Goal: Transaction & Acquisition: Purchase product/service

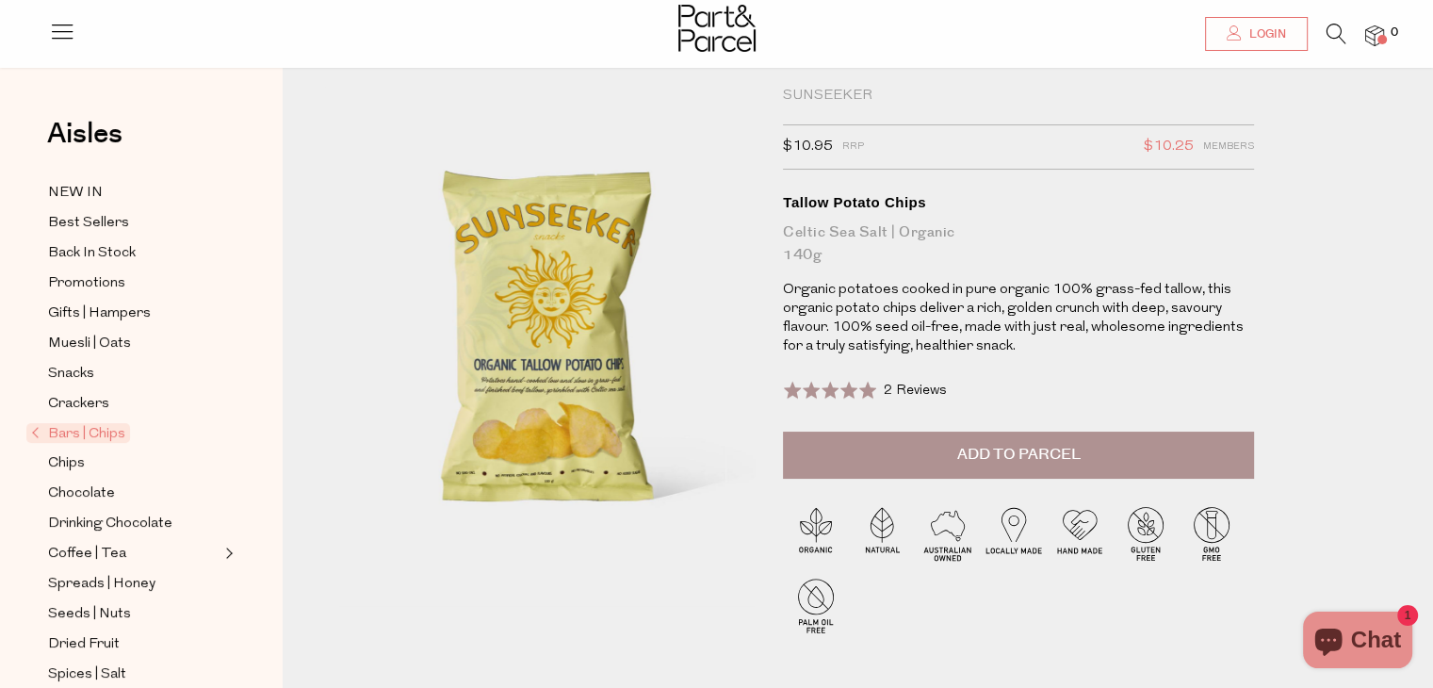
scroll to position [188, 0]
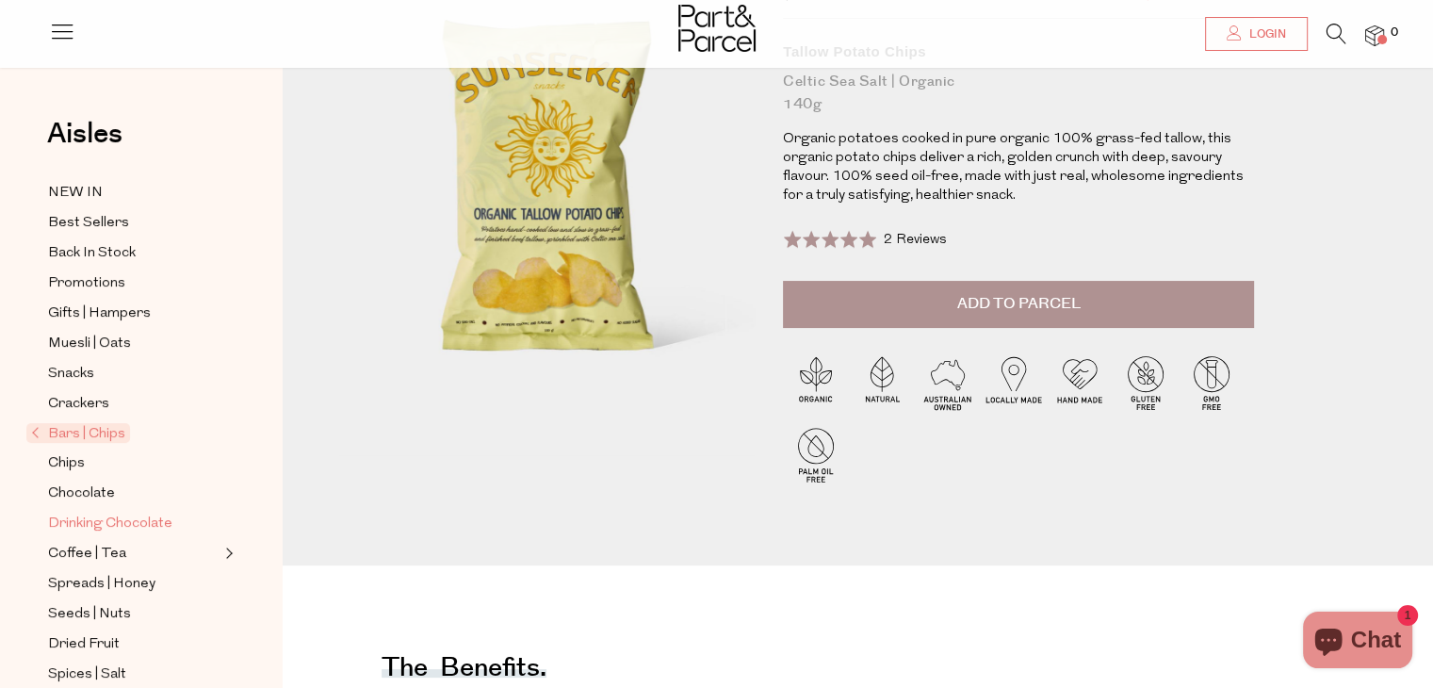
click at [131, 518] on span "Drinking Chocolate" at bounding box center [110, 524] width 124 height 23
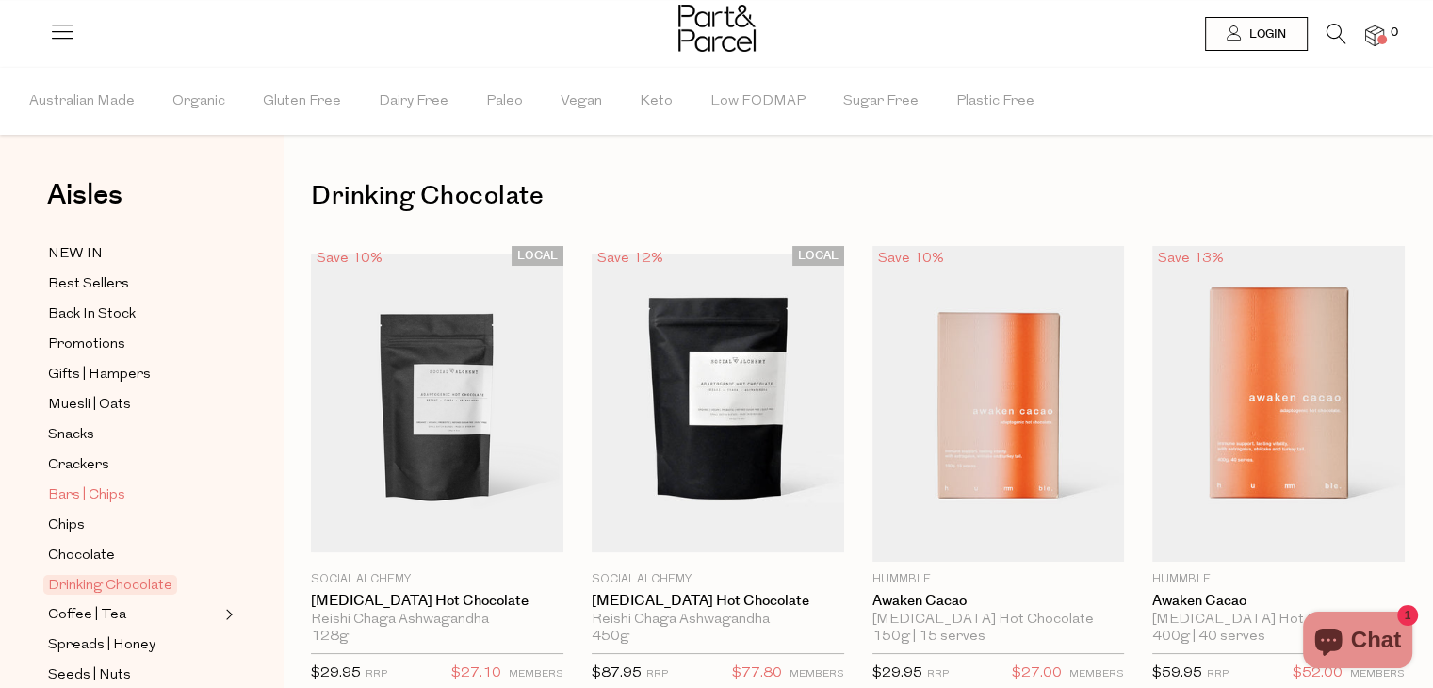
click at [69, 488] on span "Bars | Chips" at bounding box center [86, 495] width 77 height 23
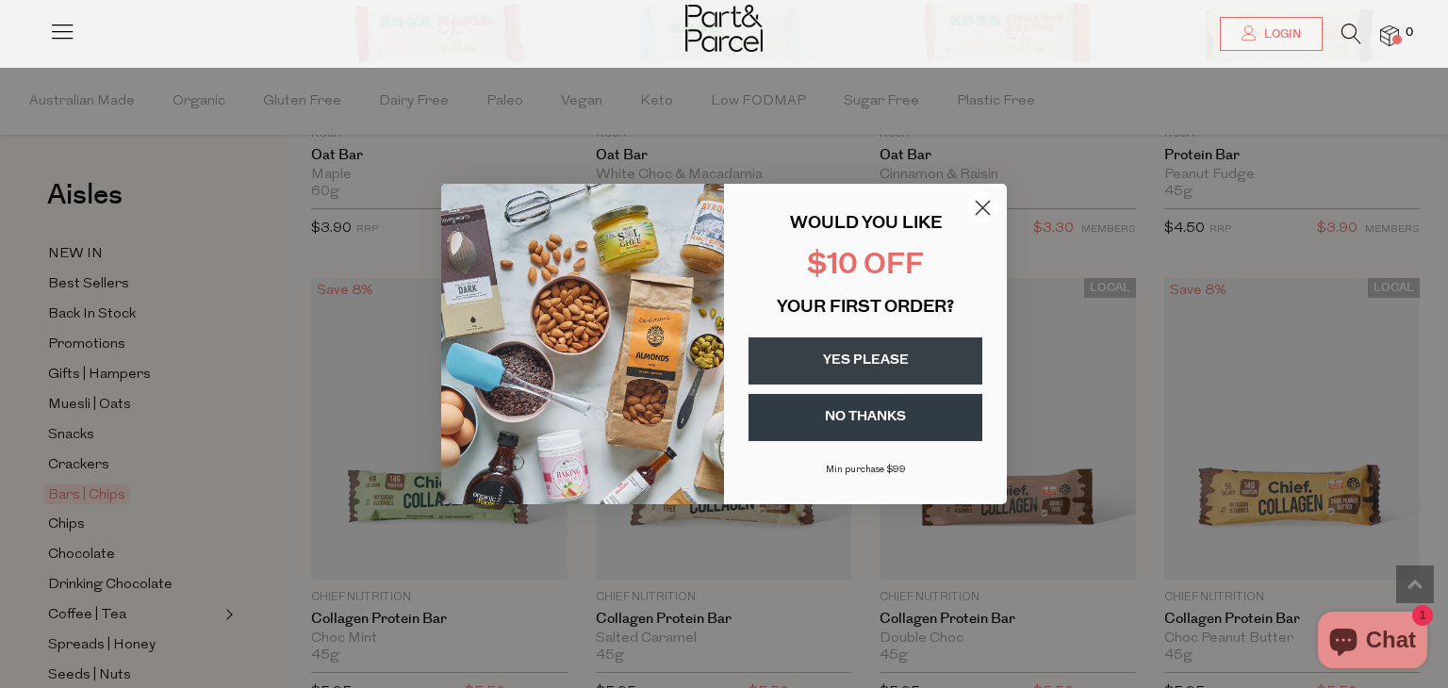
scroll to position [1705, 0]
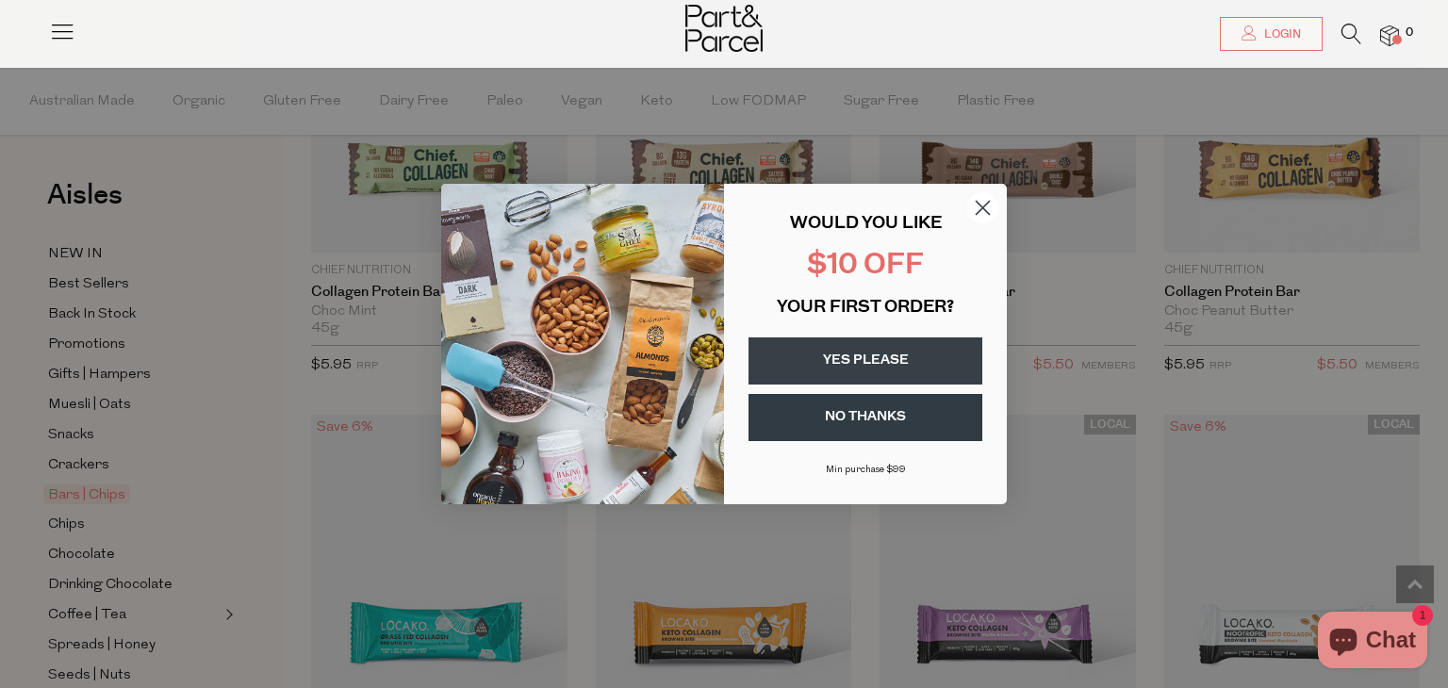
click at [915, 356] on button "YES PLEASE" at bounding box center [865, 360] width 234 height 47
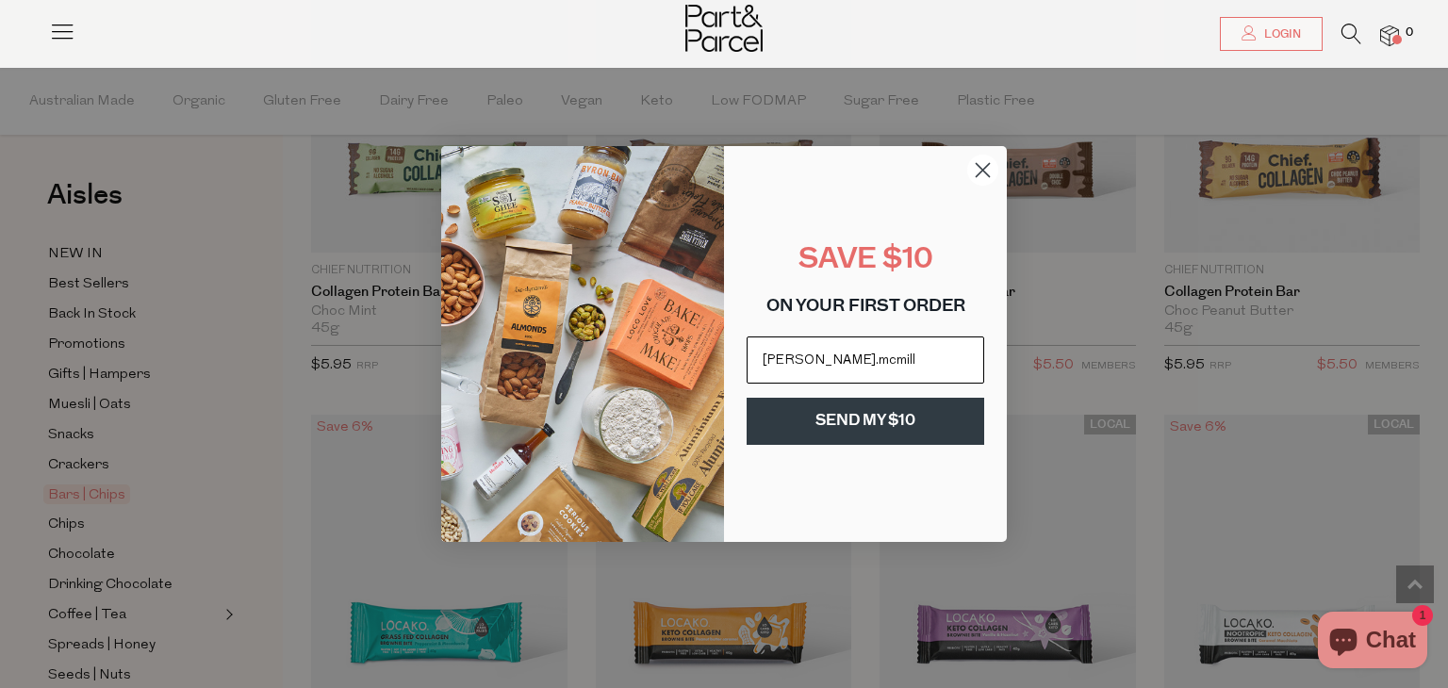
type input "[PERSON_NAME][EMAIL_ADDRESS][PERSON_NAME][DOMAIN_NAME]"
click at [877, 424] on button "SEND MY $10" at bounding box center [864, 421] width 237 height 47
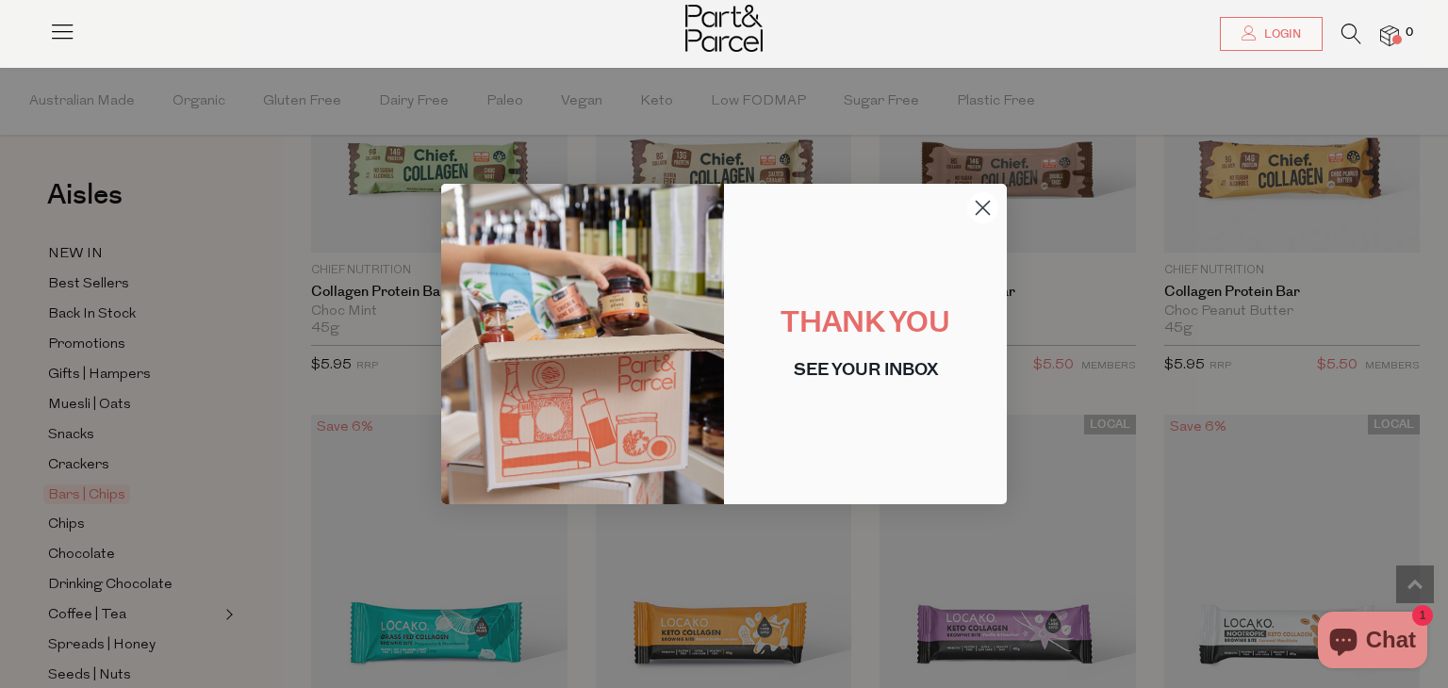
click at [979, 206] on circle "Close dialog" at bounding box center [982, 207] width 31 height 31
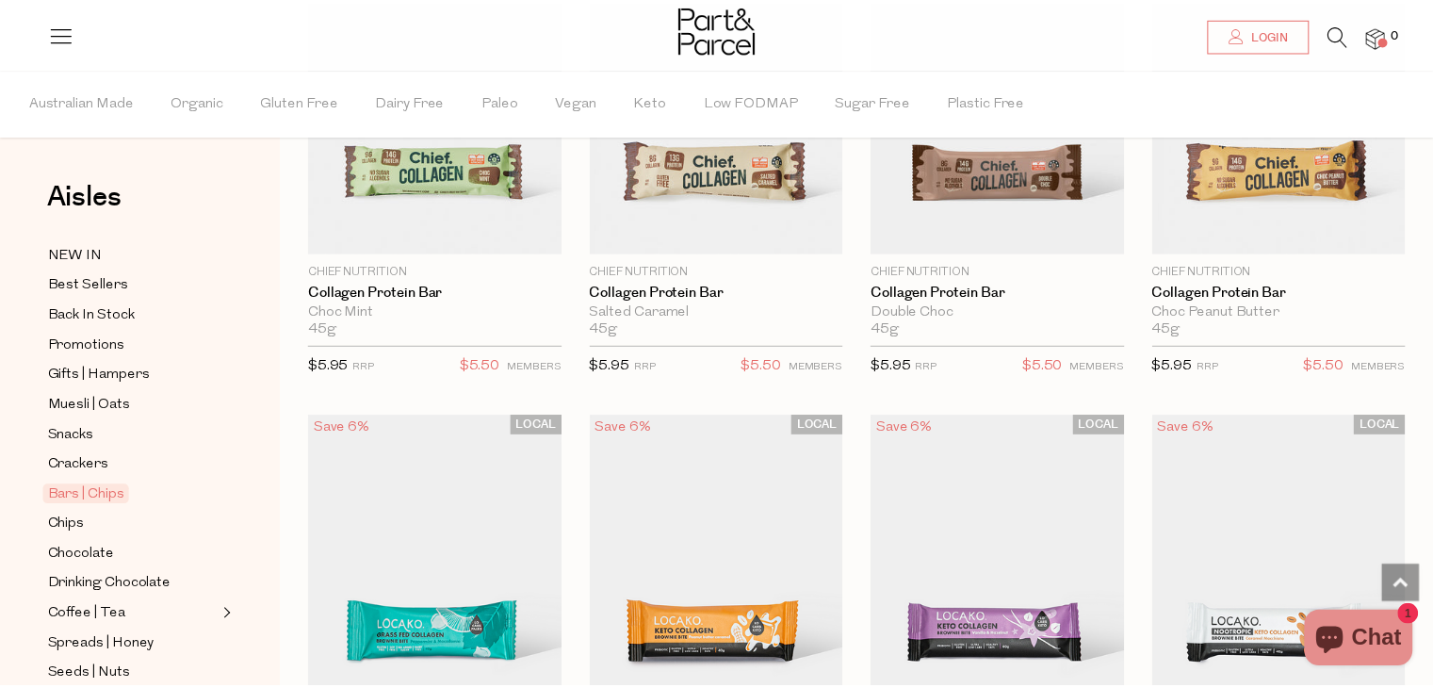
scroll to position [1693, 0]
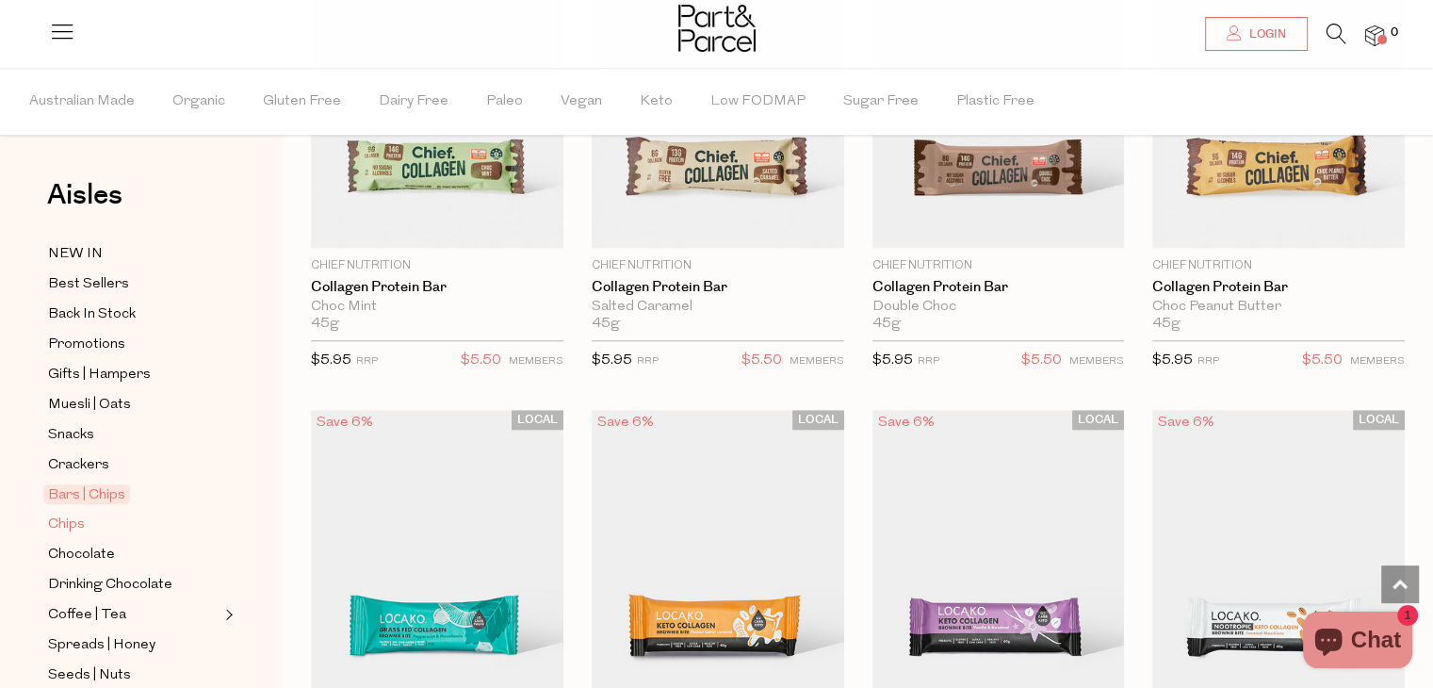
click at [65, 521] on span "Chips" at bounding box center [66, 525] width 37 height 23
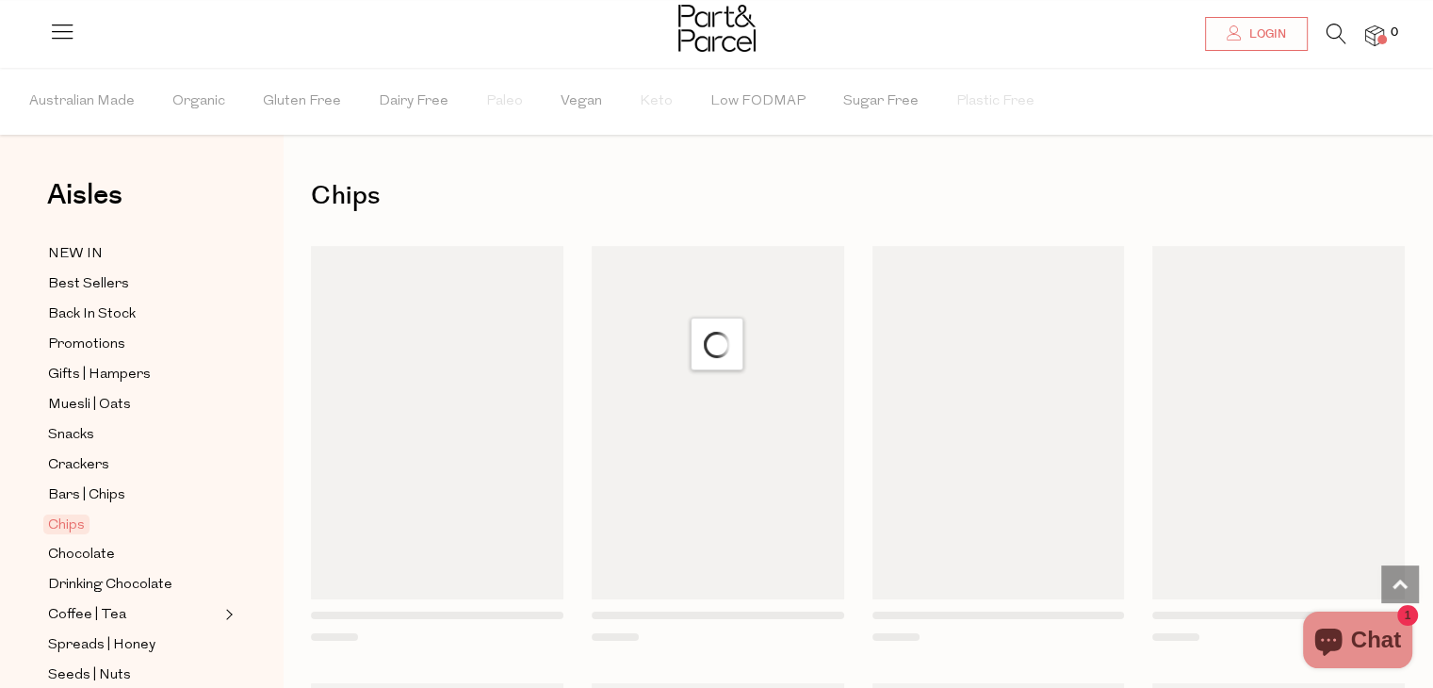
scroll to position [1693, 0]
